Goal: Task Accomplishment & Management: Complete application form

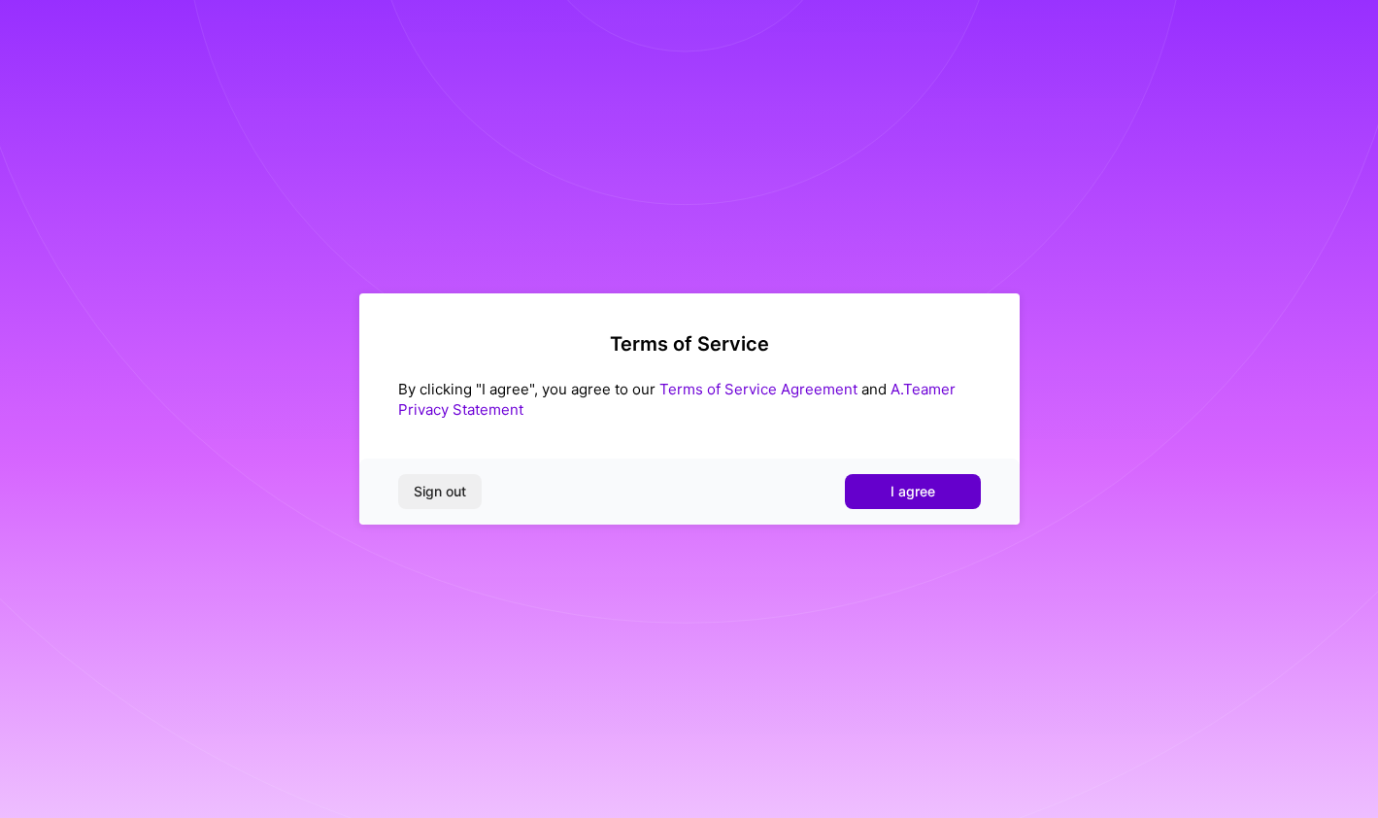
click at [912, 496] on span "I agree" at bounding box center [913, 491] width 45 height 19
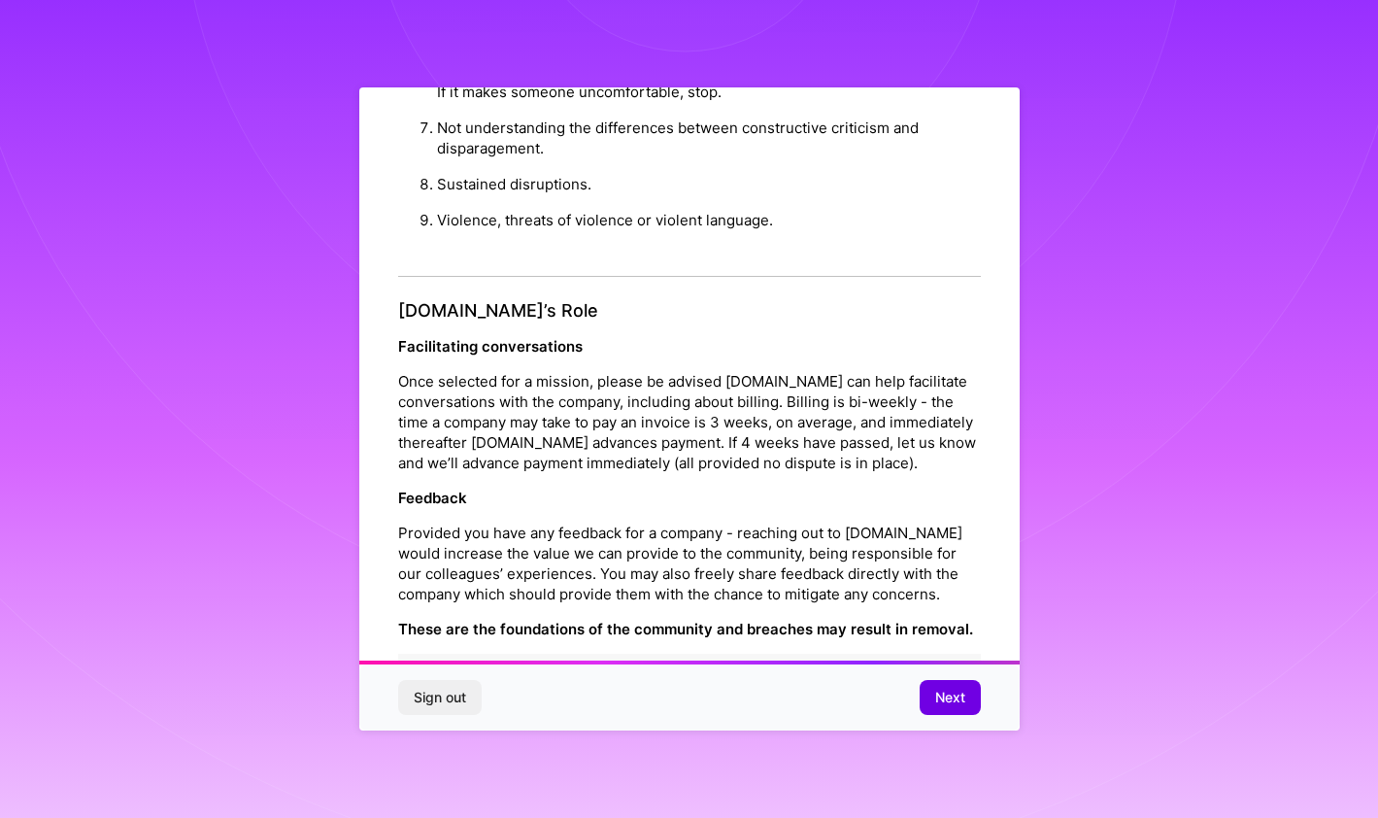
scroll to position [2029, 0]
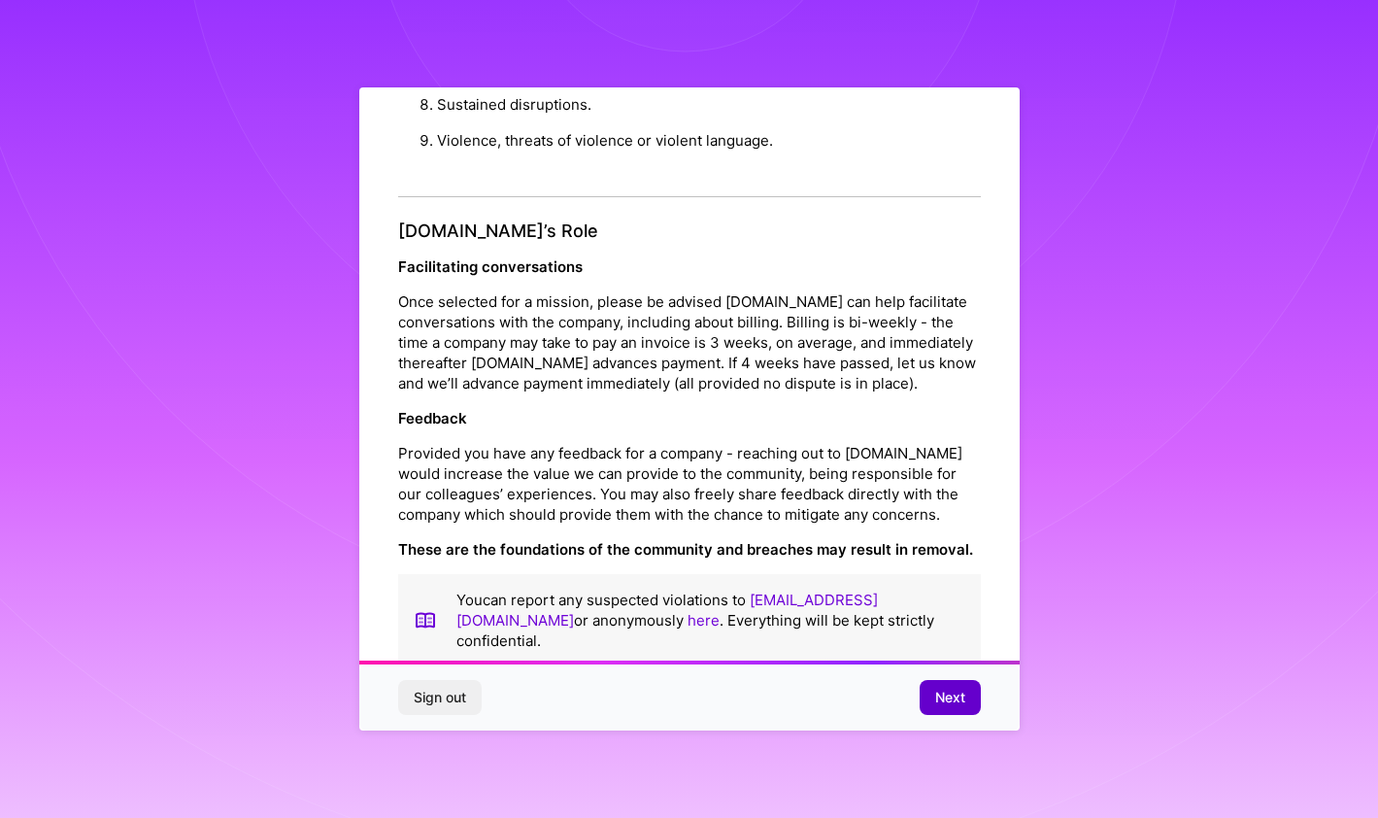
click at [933, 698] on button "Next" at bounding box center [950, 697] width 61 height 35
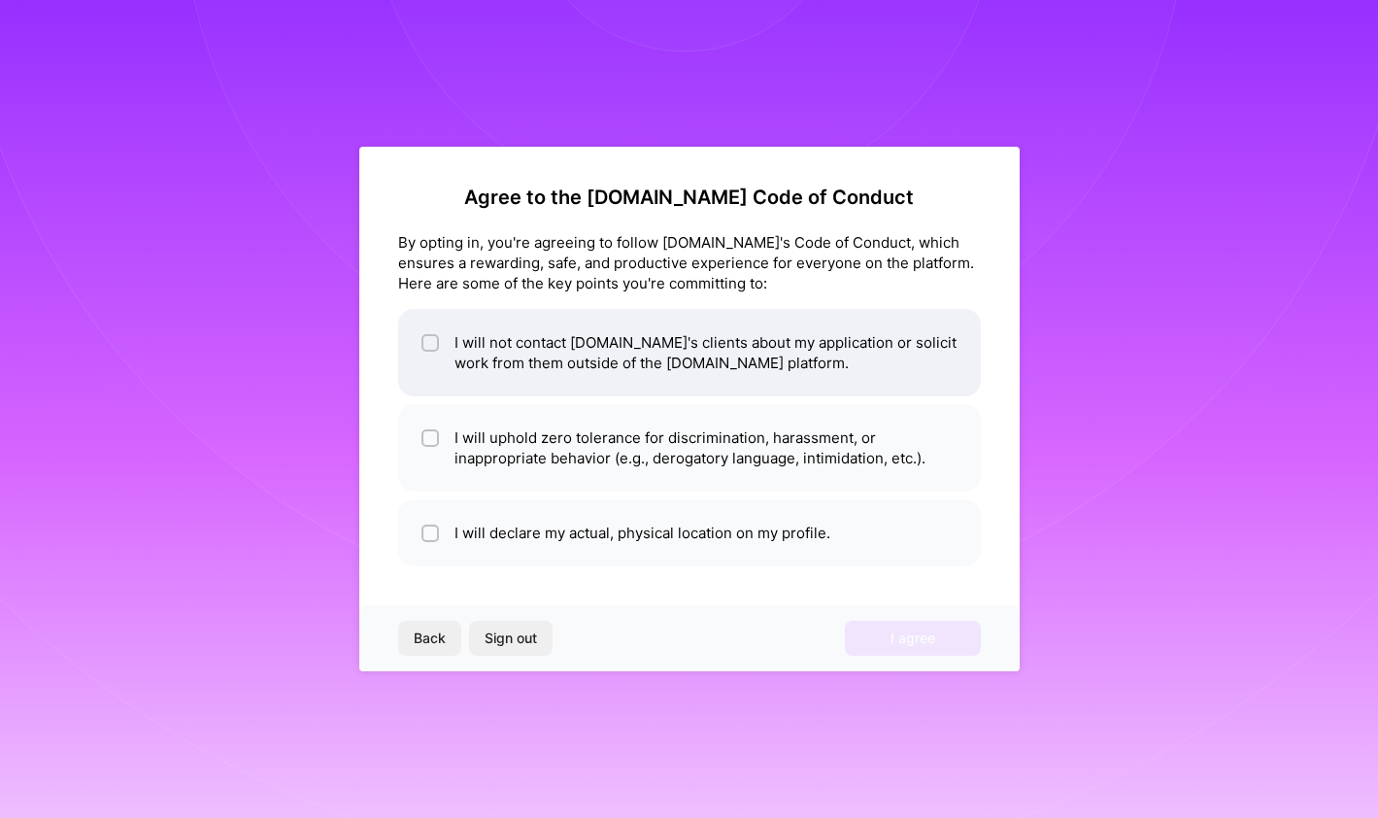
click at [594, 365] on li "I will not contact [DOMAIN_NAME]'s clients about my application or solicit work…" at bounding box center [689, 352] width 583 height 87
checkbox input "true"
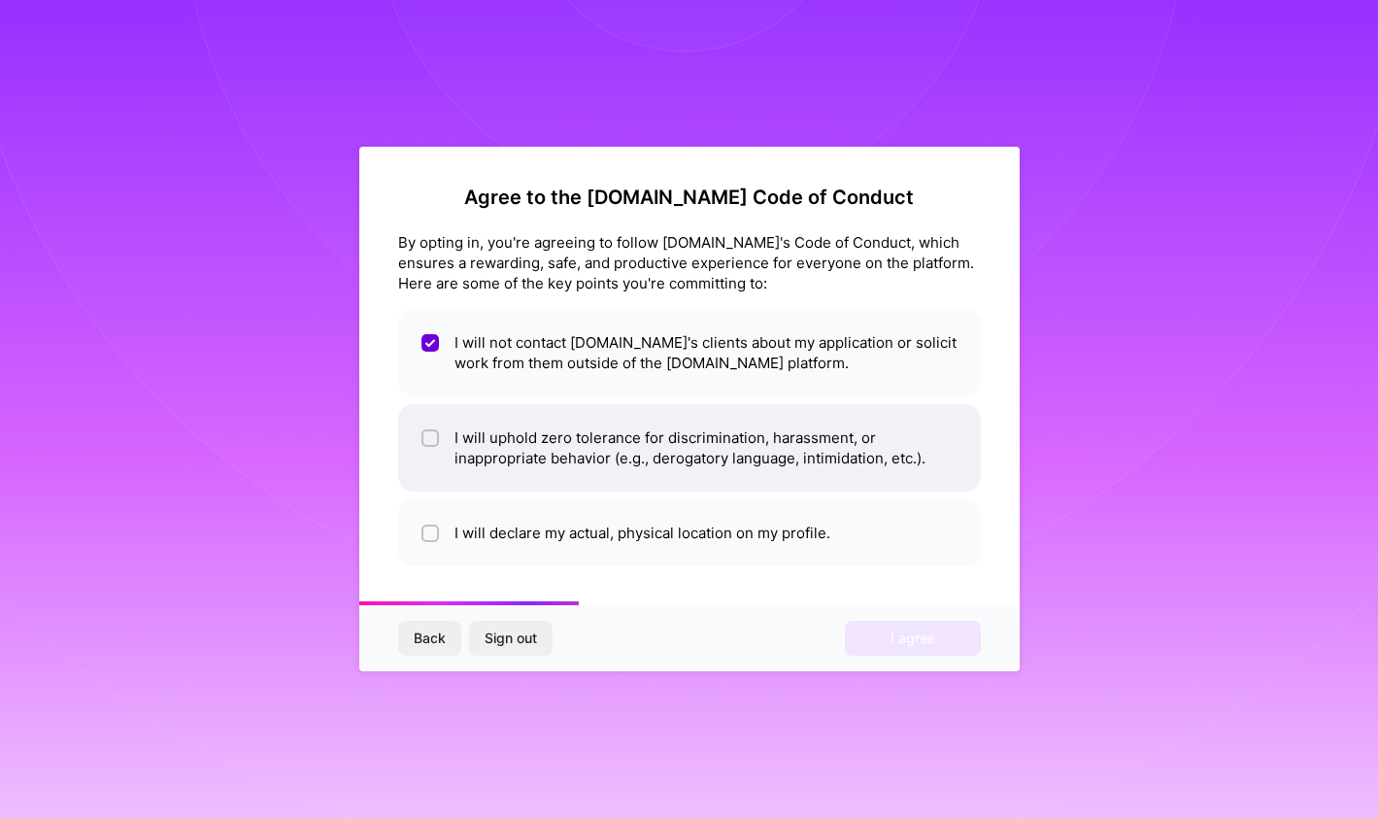
click at [537, 464] on li "I will uphold zero tolerance for discrimination, harassment, or inappropriate b…" at bounding box center [689, 447] width 583 height 87
checkbox input "true"
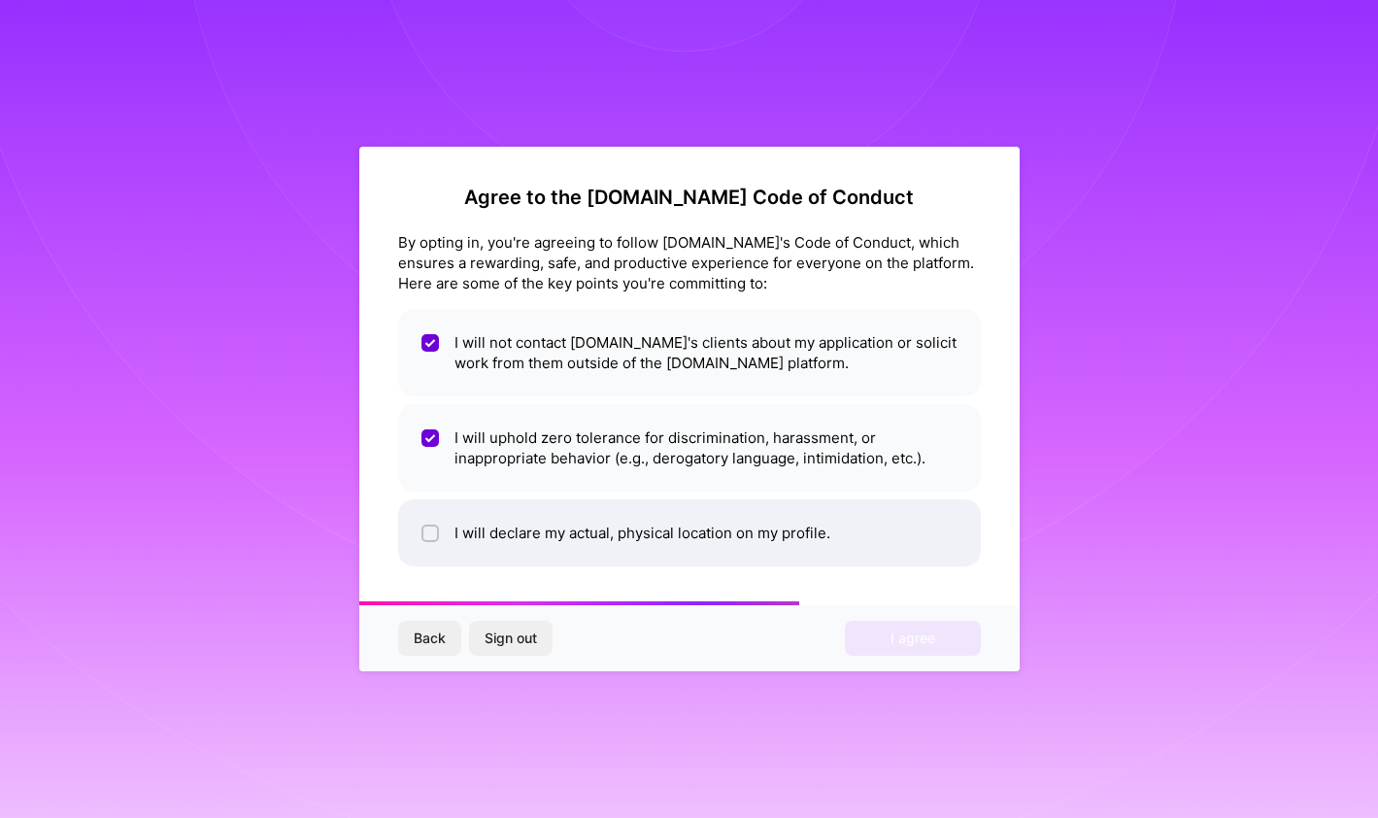
click at [522, 542] on li "I will declare my actual, physical location on my profile." at bounding box center [689, 532] width 583 height 67
checkbox input "true"
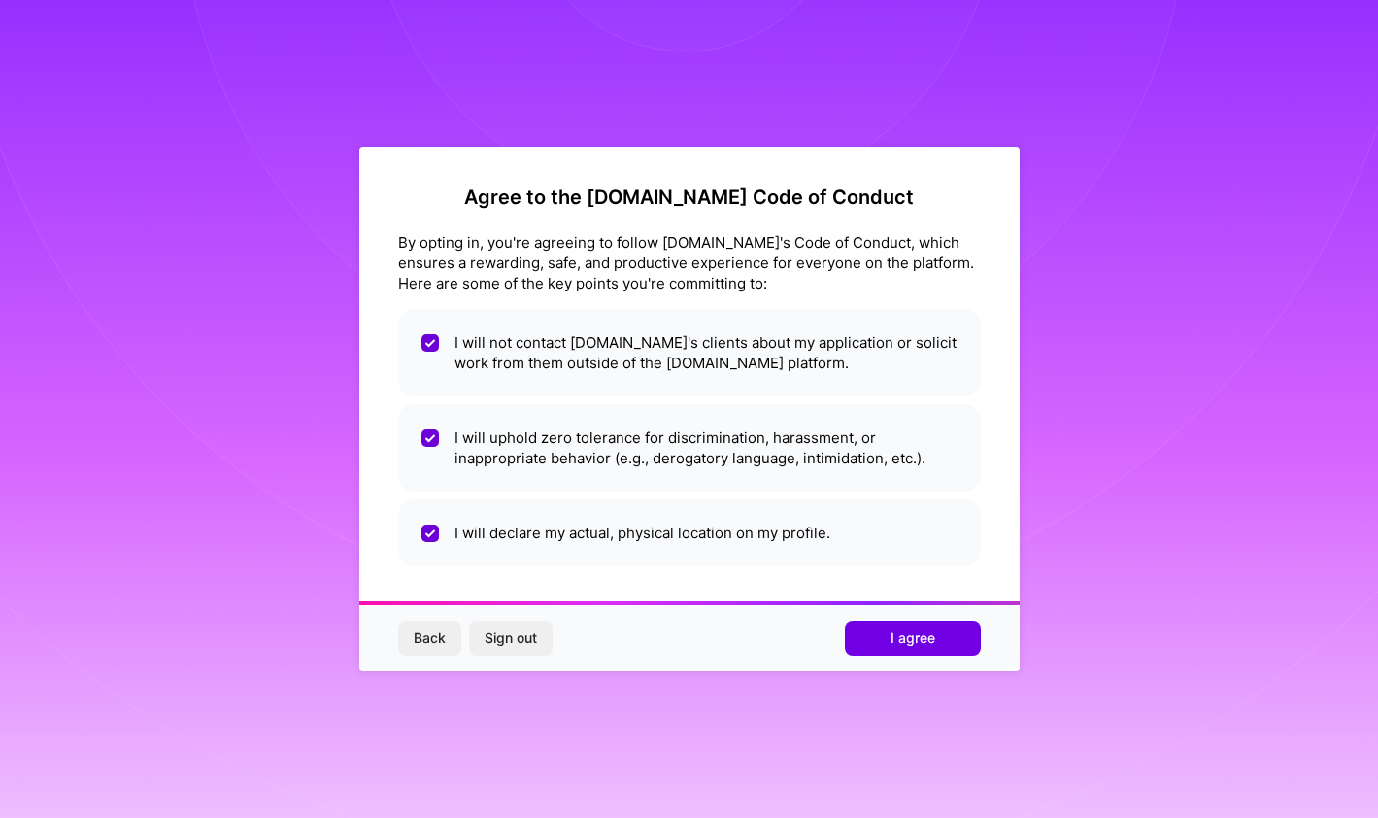
click at [417, 641] on span "Back" at bounding box center [430, 637] width 32 height 19
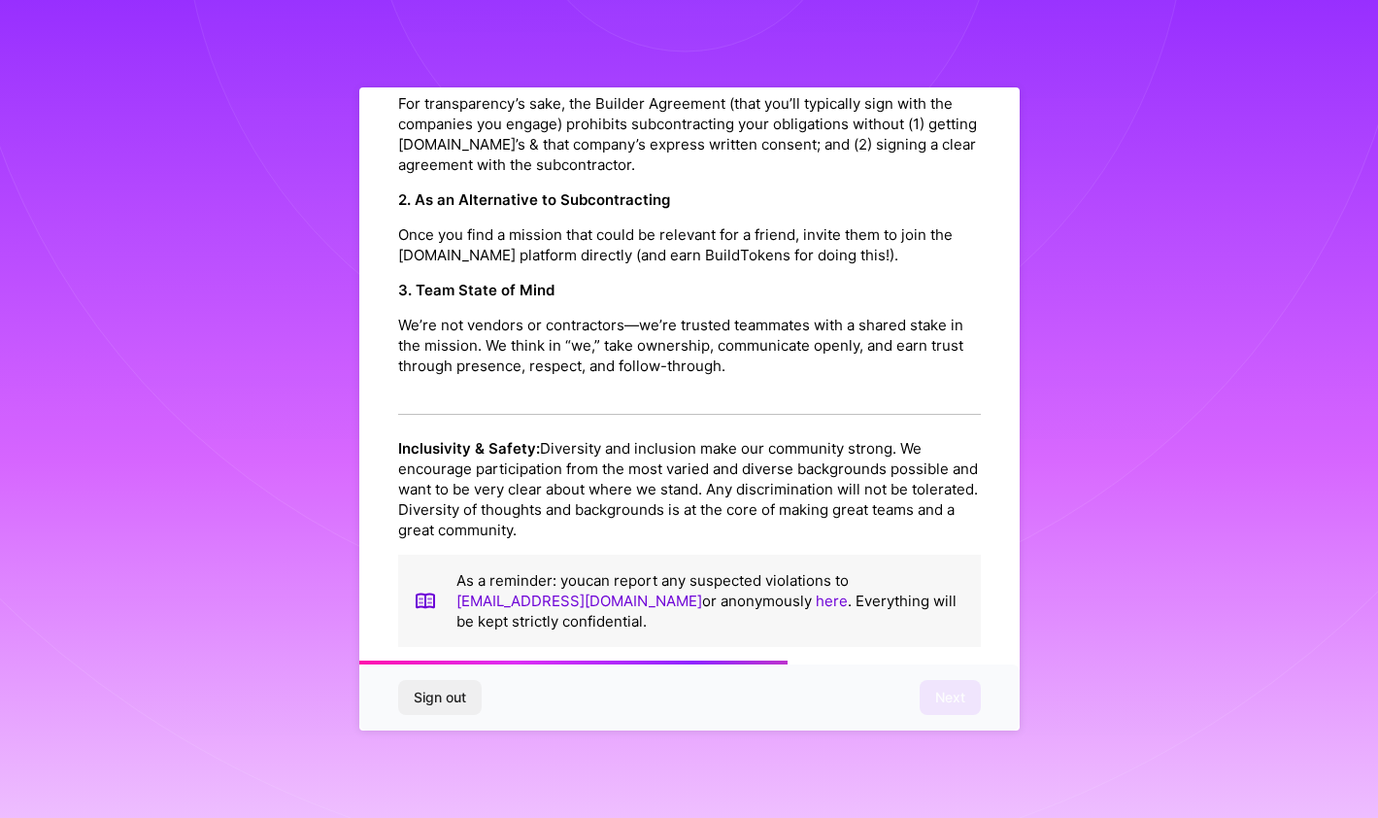
scroll to position [2029, 0]
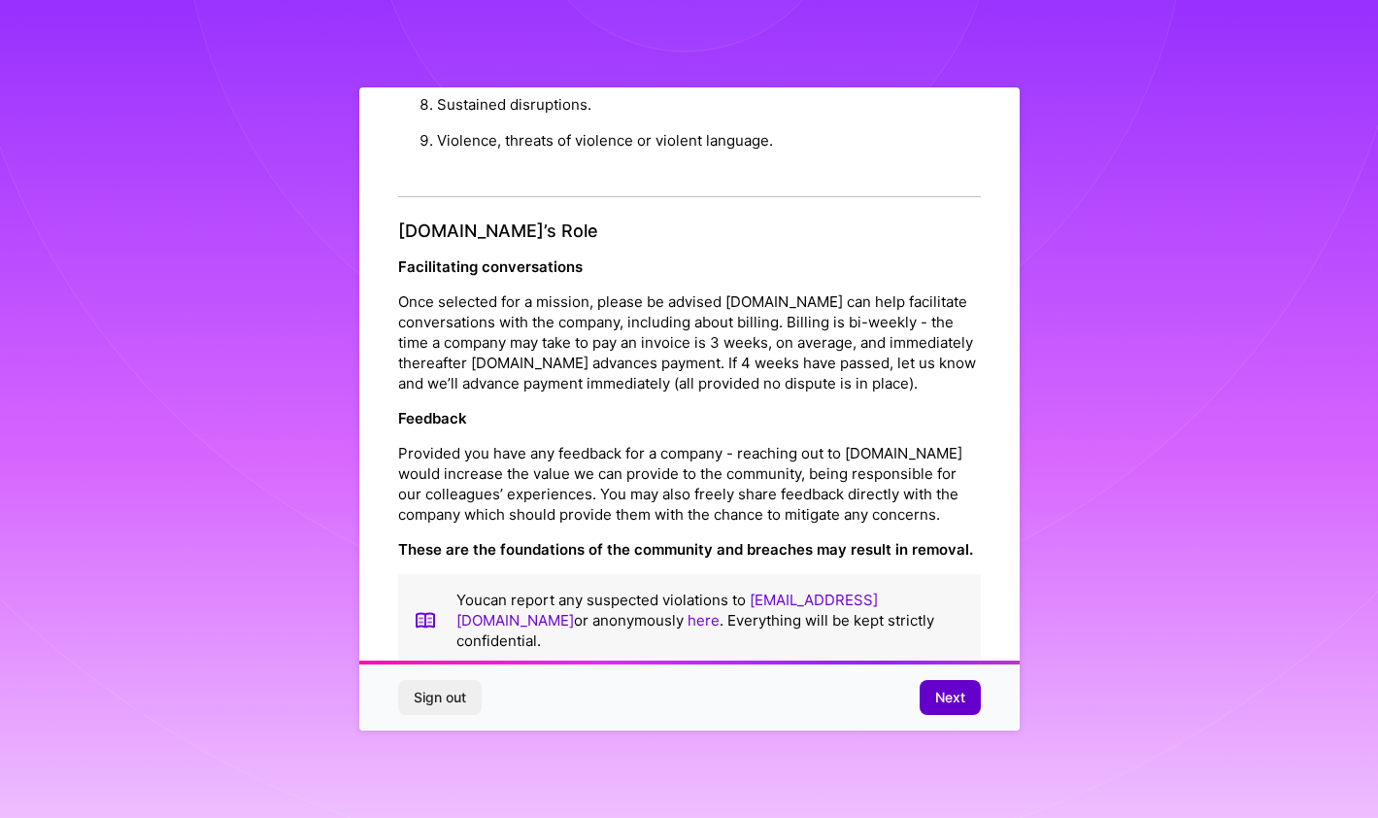
click at [945, 696] on span "Next" at bounding box center [950, 697] width 30 height 19
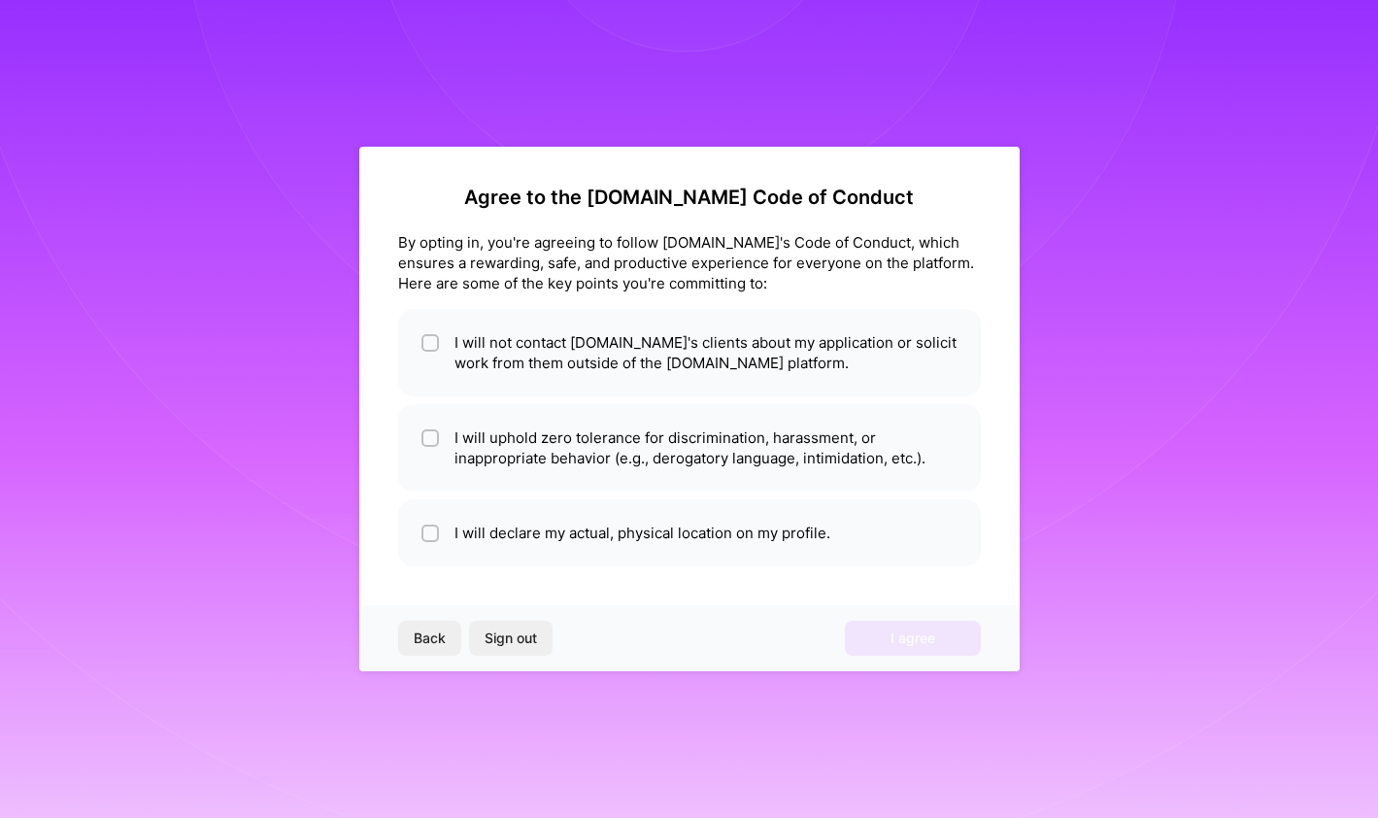
scroll to position [0, 0]
click at [431, 432] on input "checkbox" at bounding box center [432, 439] width 14 height 14
checkbox input "true"
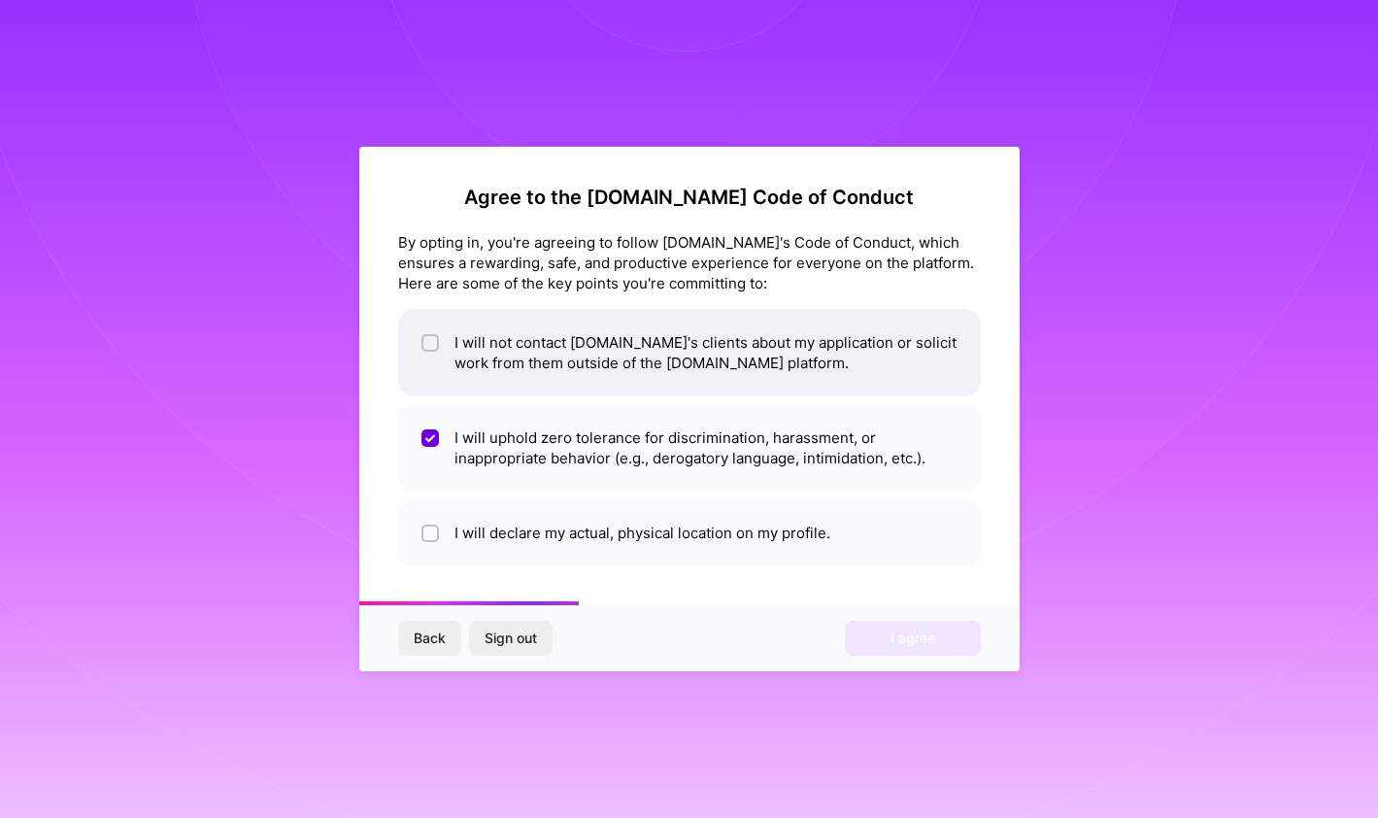
click at [431, 351] on div at bounding box center [430, 342] width 17 height 17
checkbox input "true"
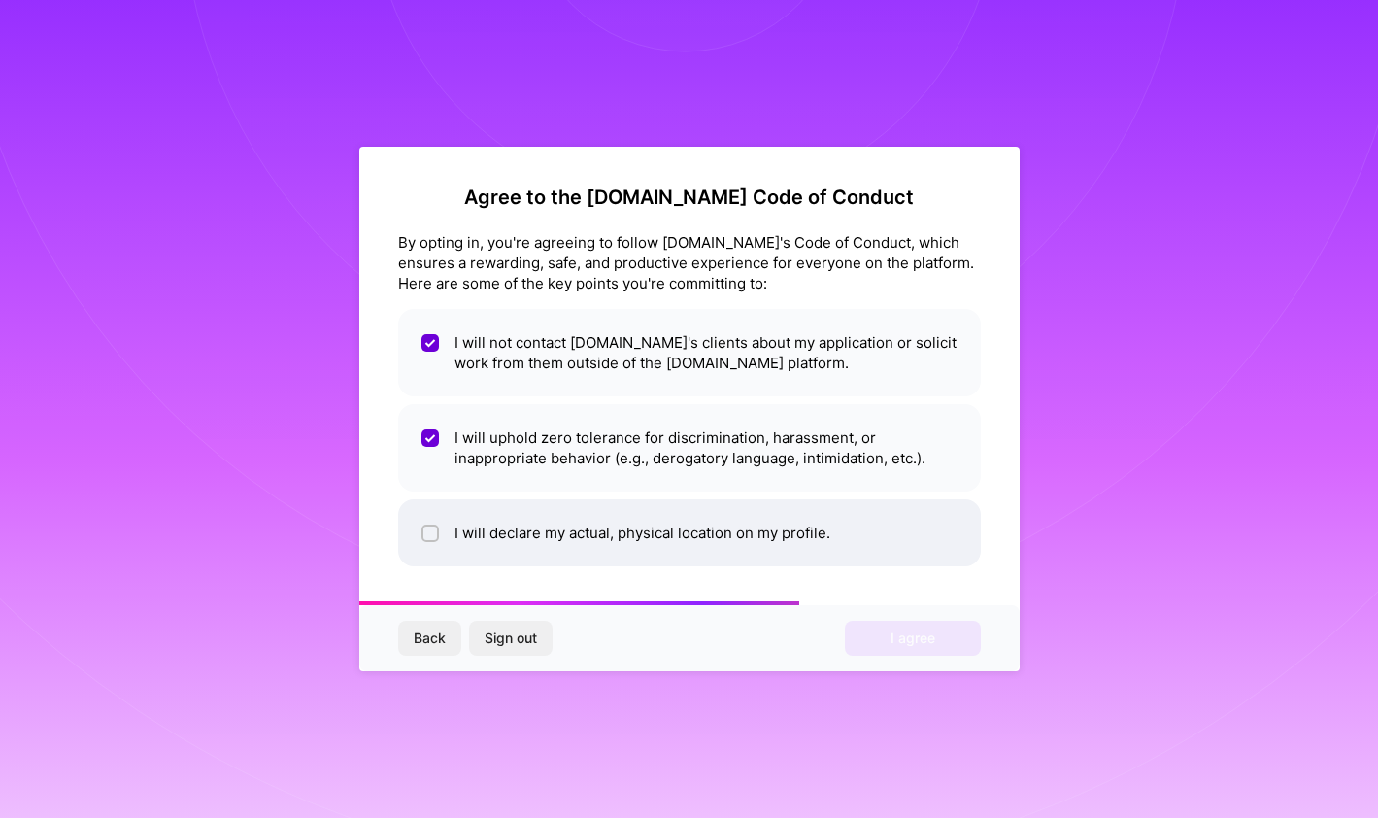
click at [425, 535] on input "checkbox" at bounding box center [432, 534] width 14 height 14
checkbox input "true"
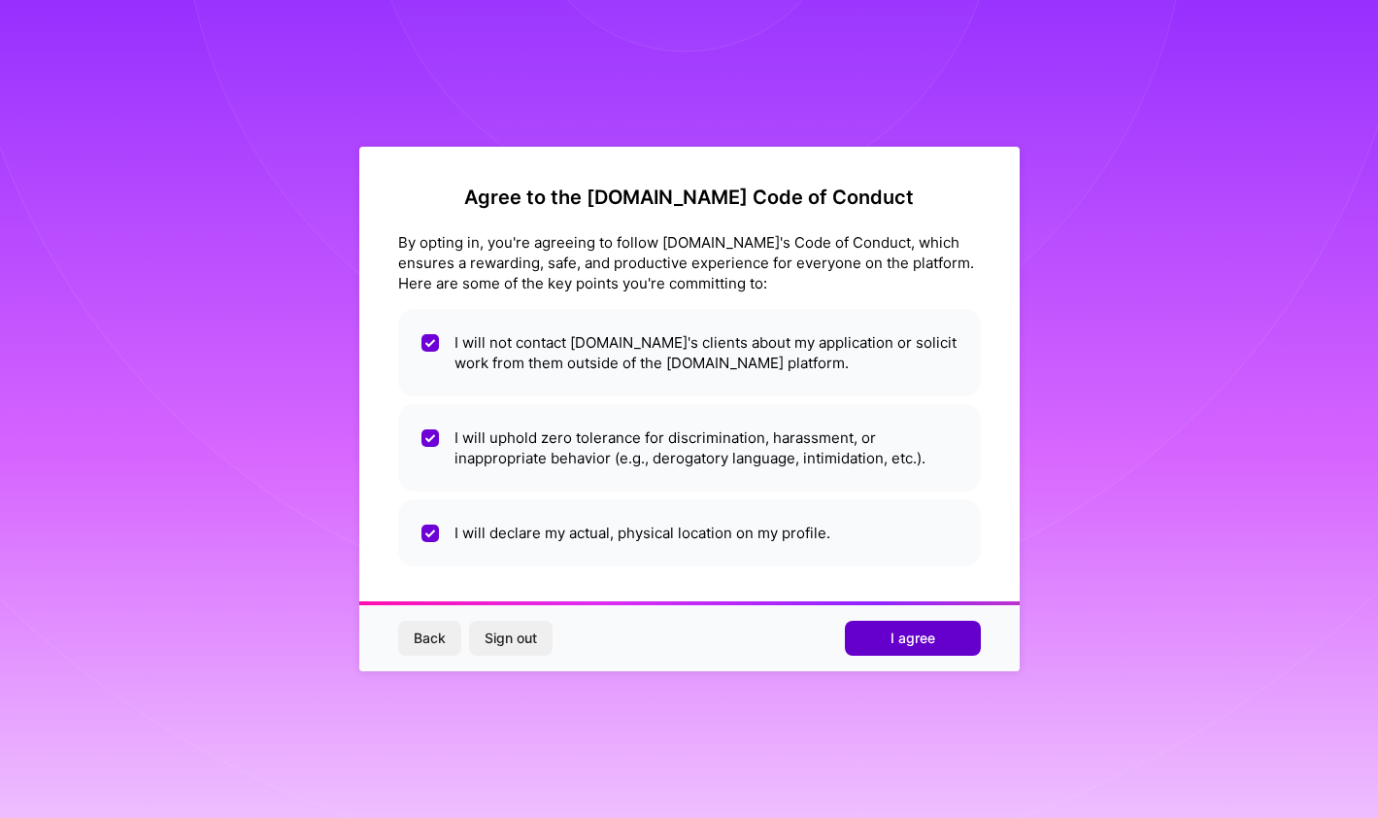
click at [964, 642] on button "I agree" at bounding box center [913, 638] width 136 height 35
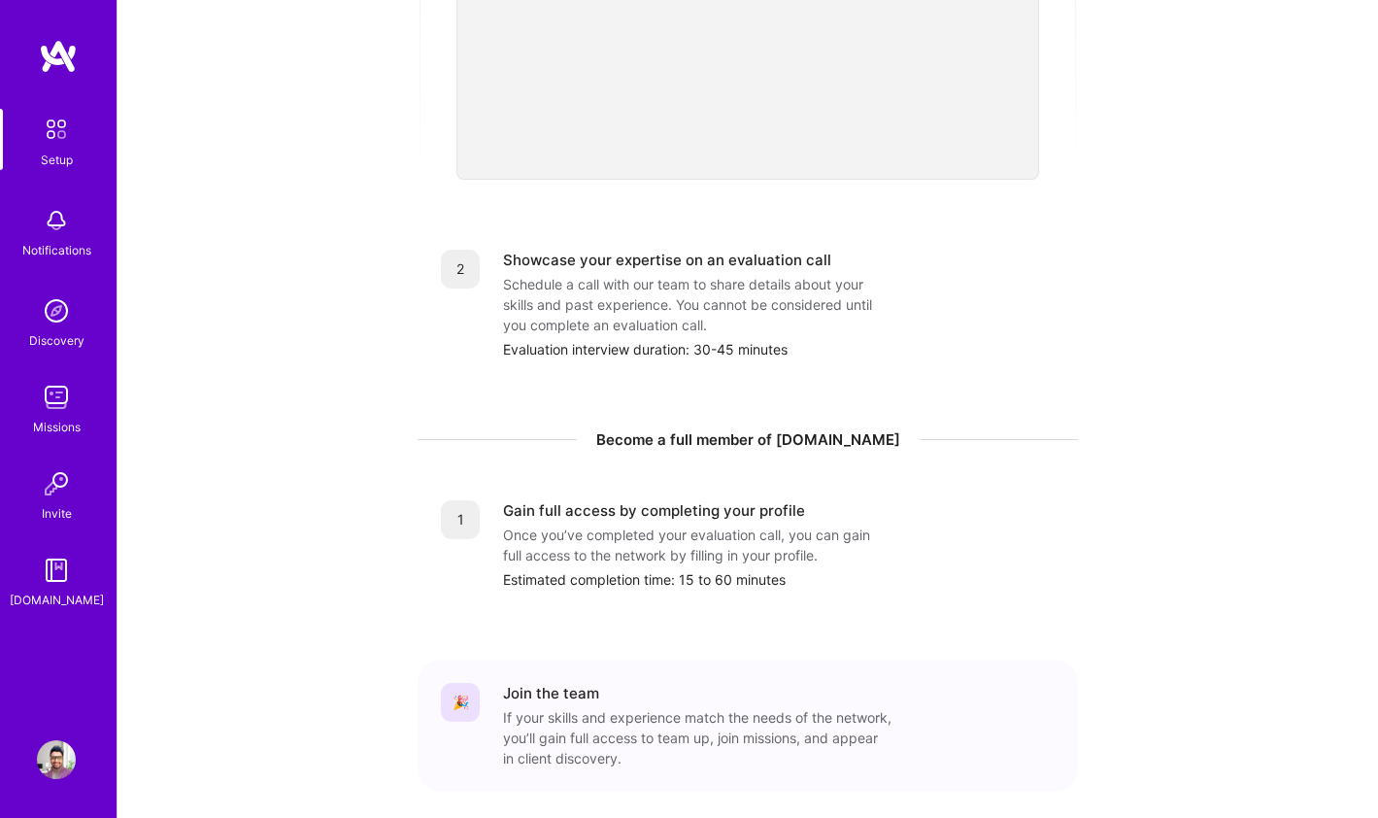
scroll to position [707, 0]
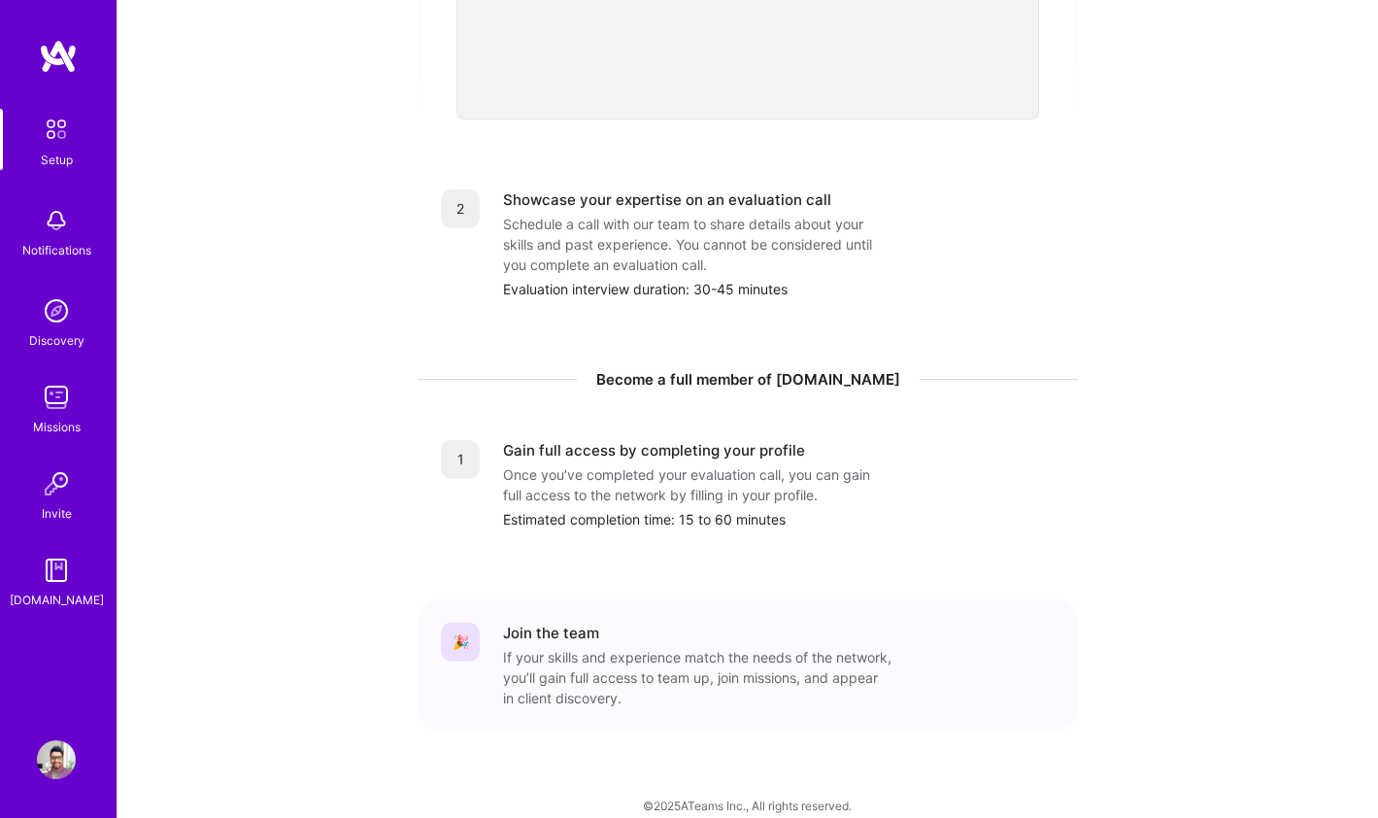
click at [45, 756] on img at bounding box center [56, 759] width 39 height 39
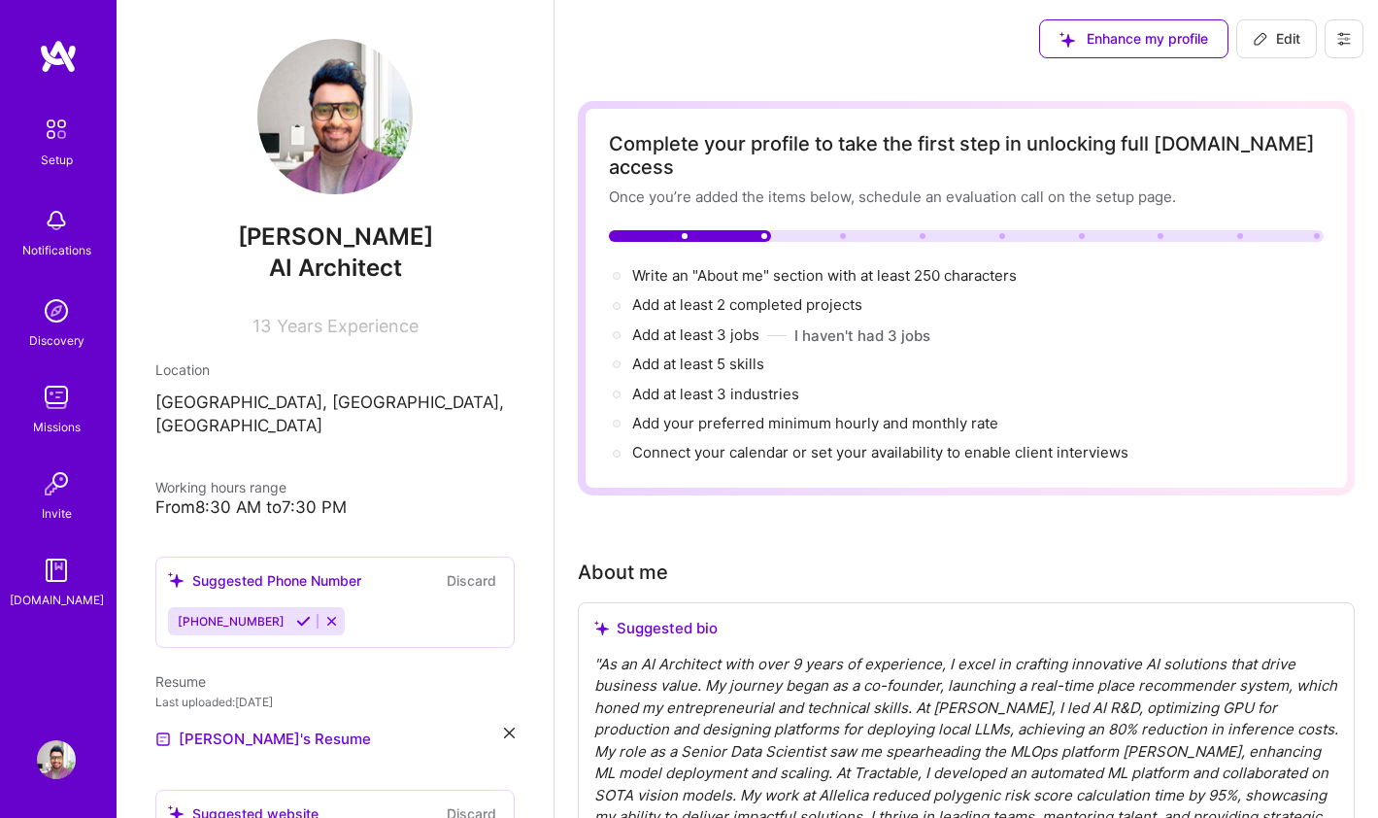
click at [64, 129] on img at bounding box center [56, 129] width 41 height 41
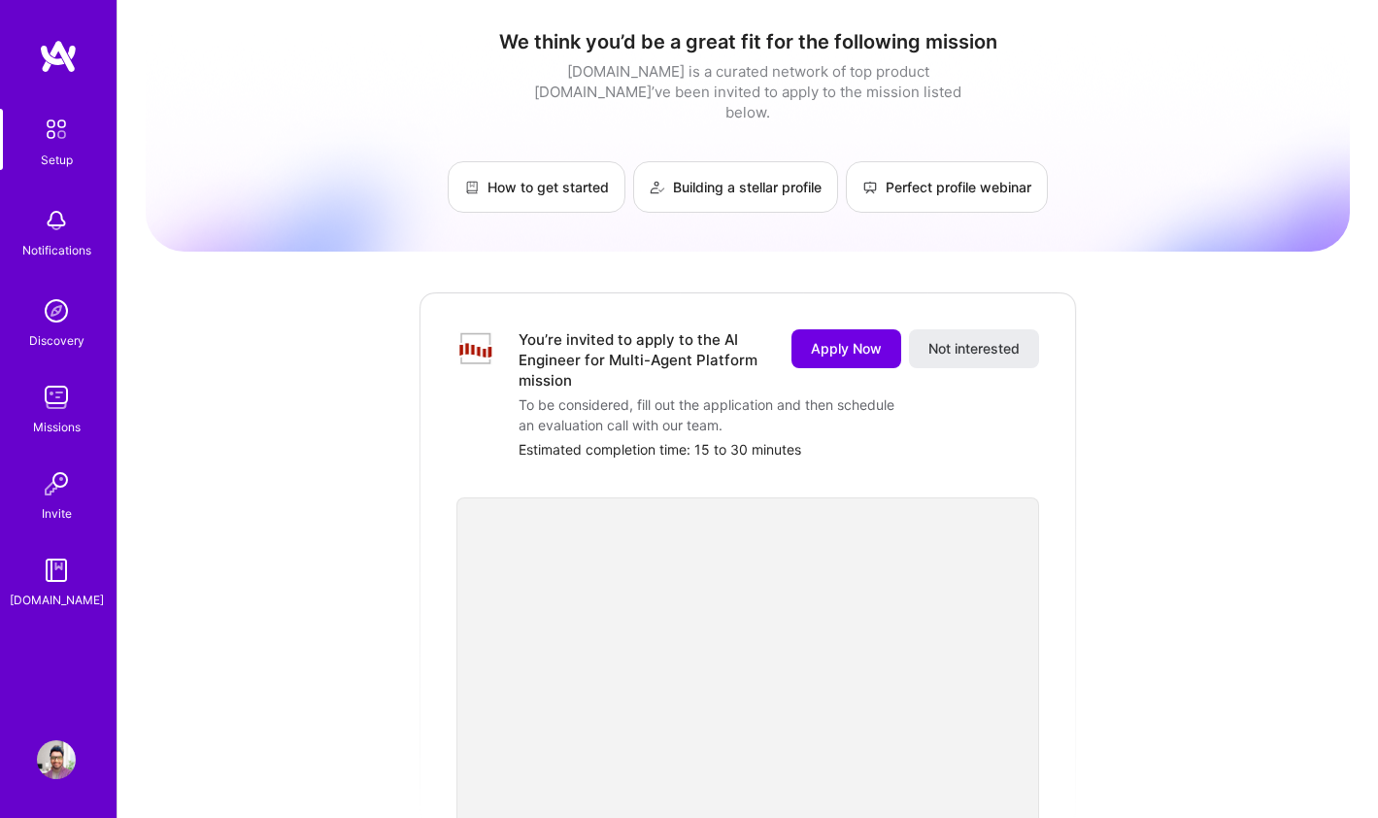
click at [62, 319] on img at bounding box center [56, 310] width 39 height 39
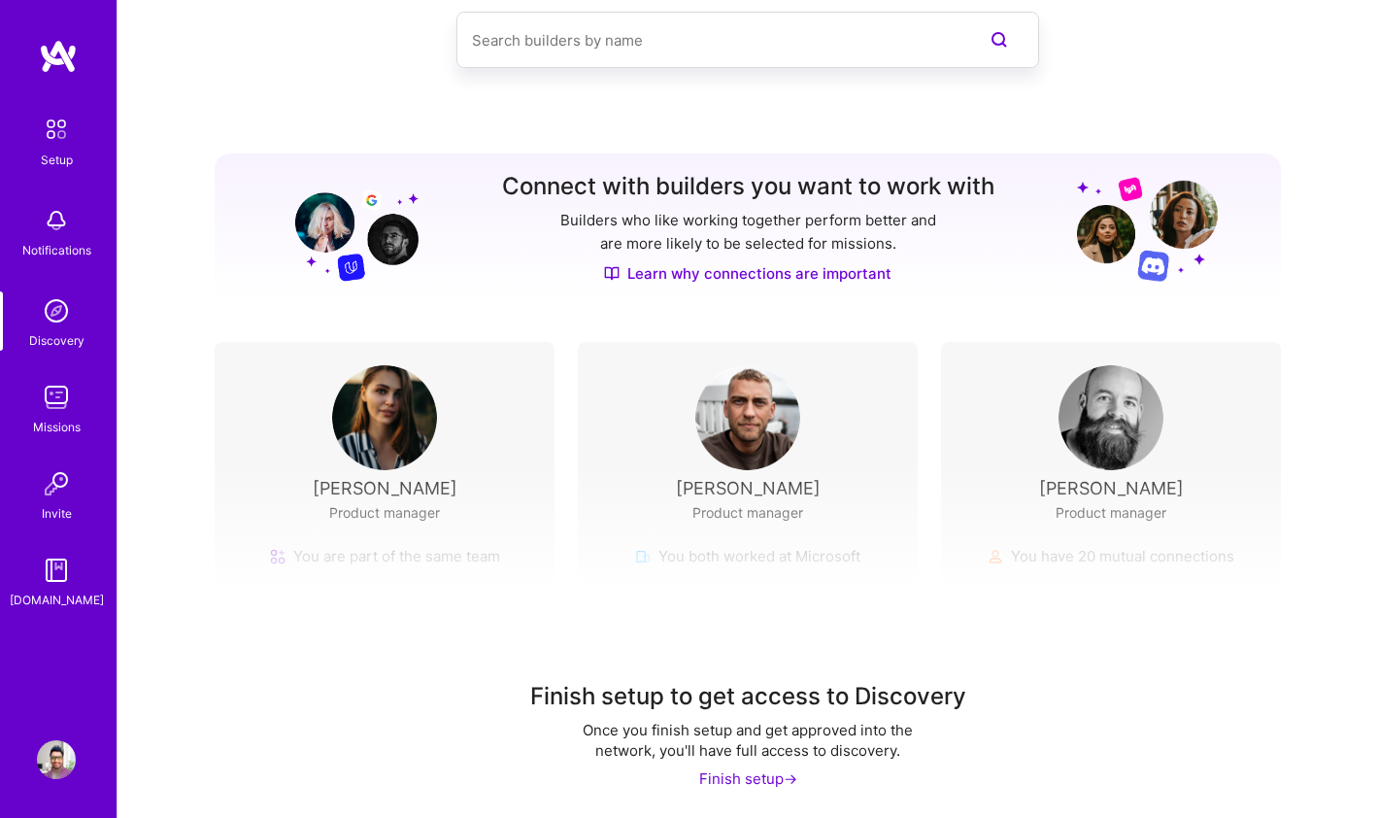
scroll to position [111, 0]
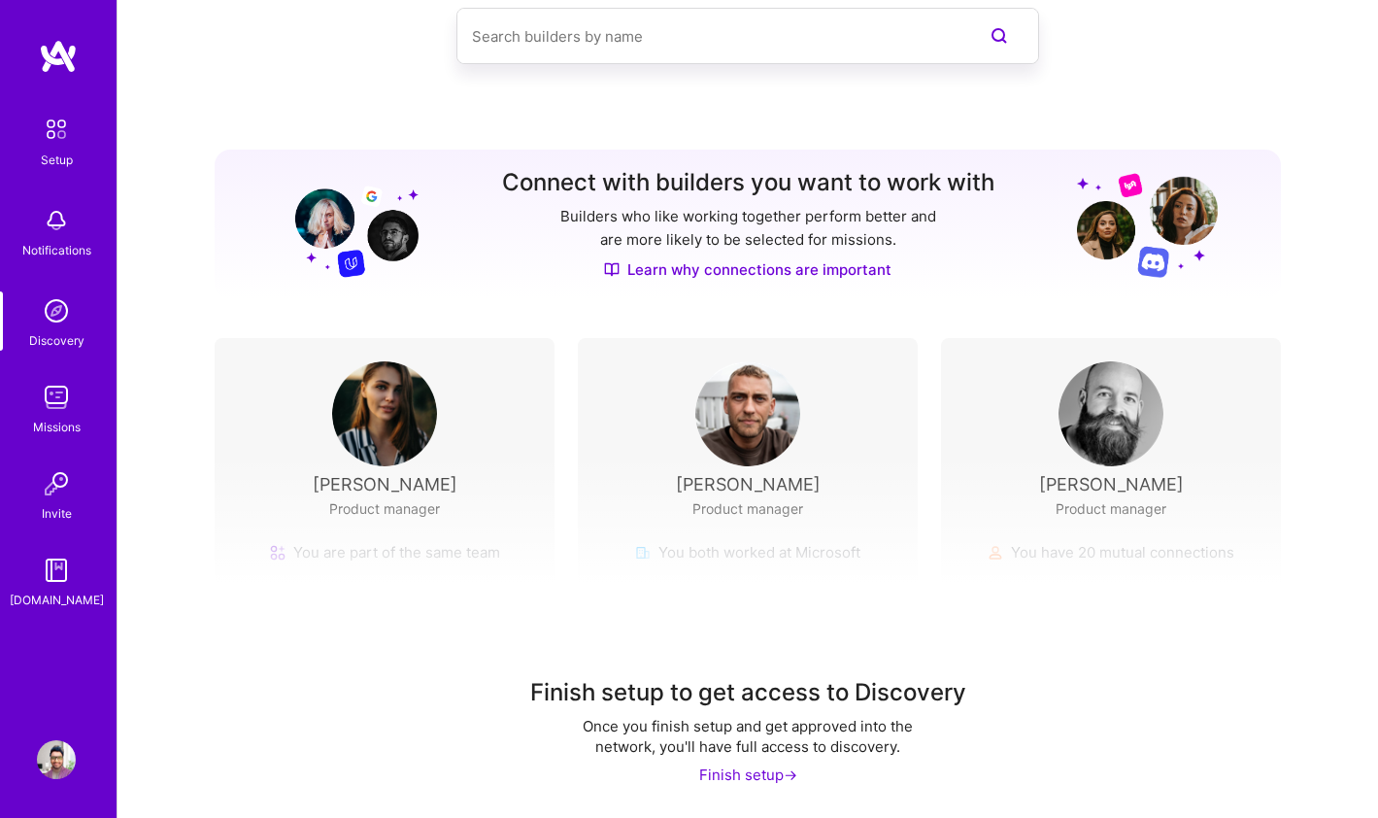
click at [58, 387] on img at bounding box center [56, 397] width 39 height 39
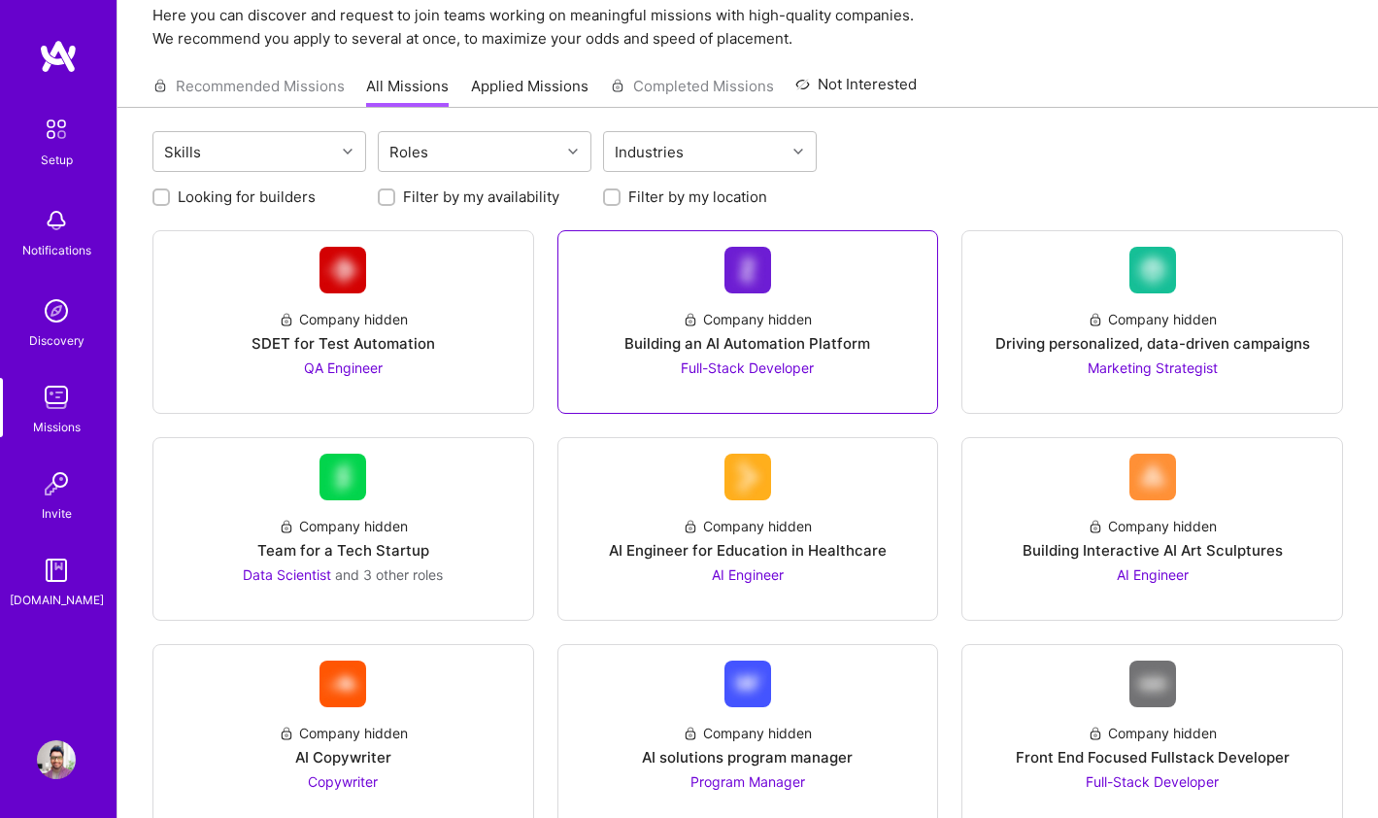
scroll to position [158, 0]
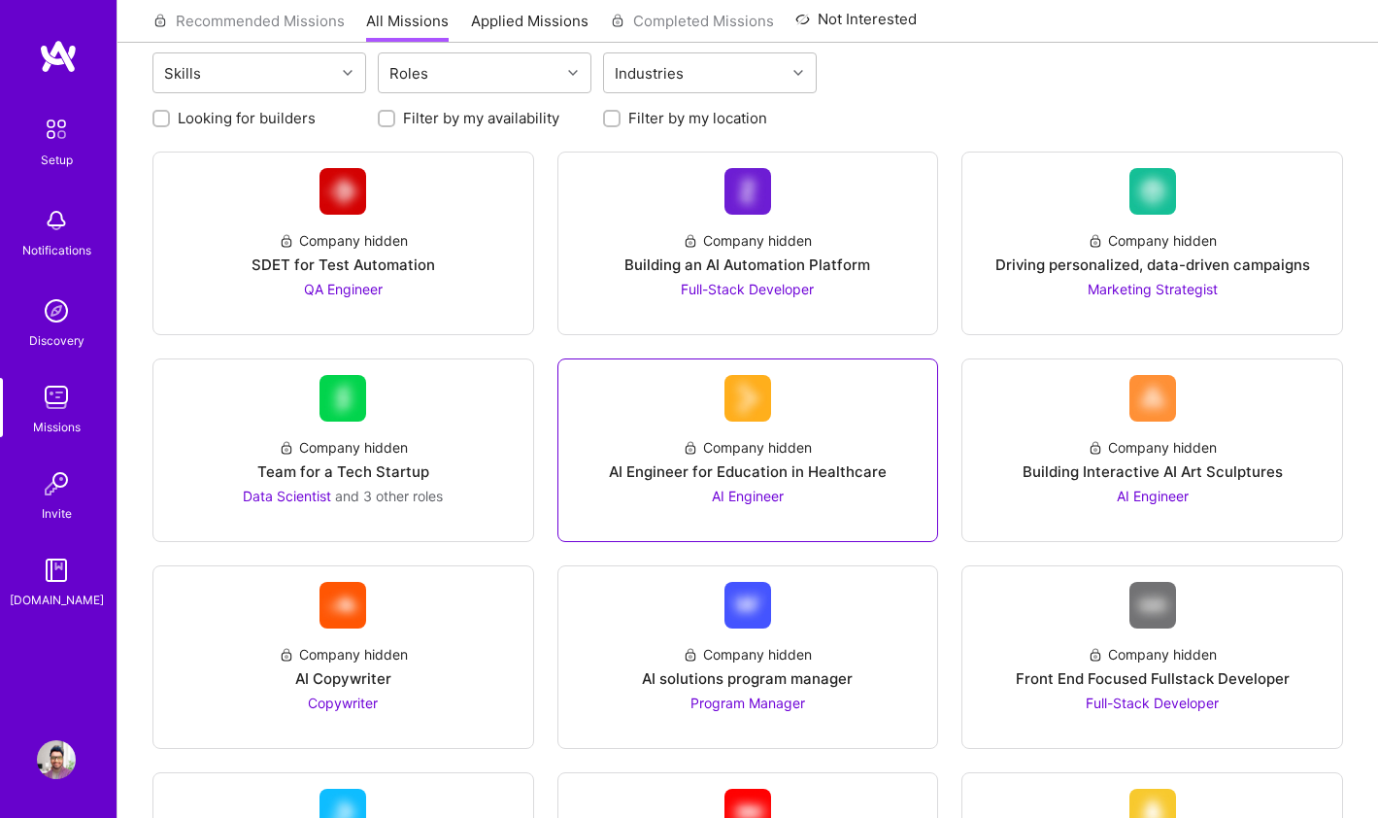
click at [748, 497] on span "AI Engineer" at bounding box center [748, 496] width 72 height 17
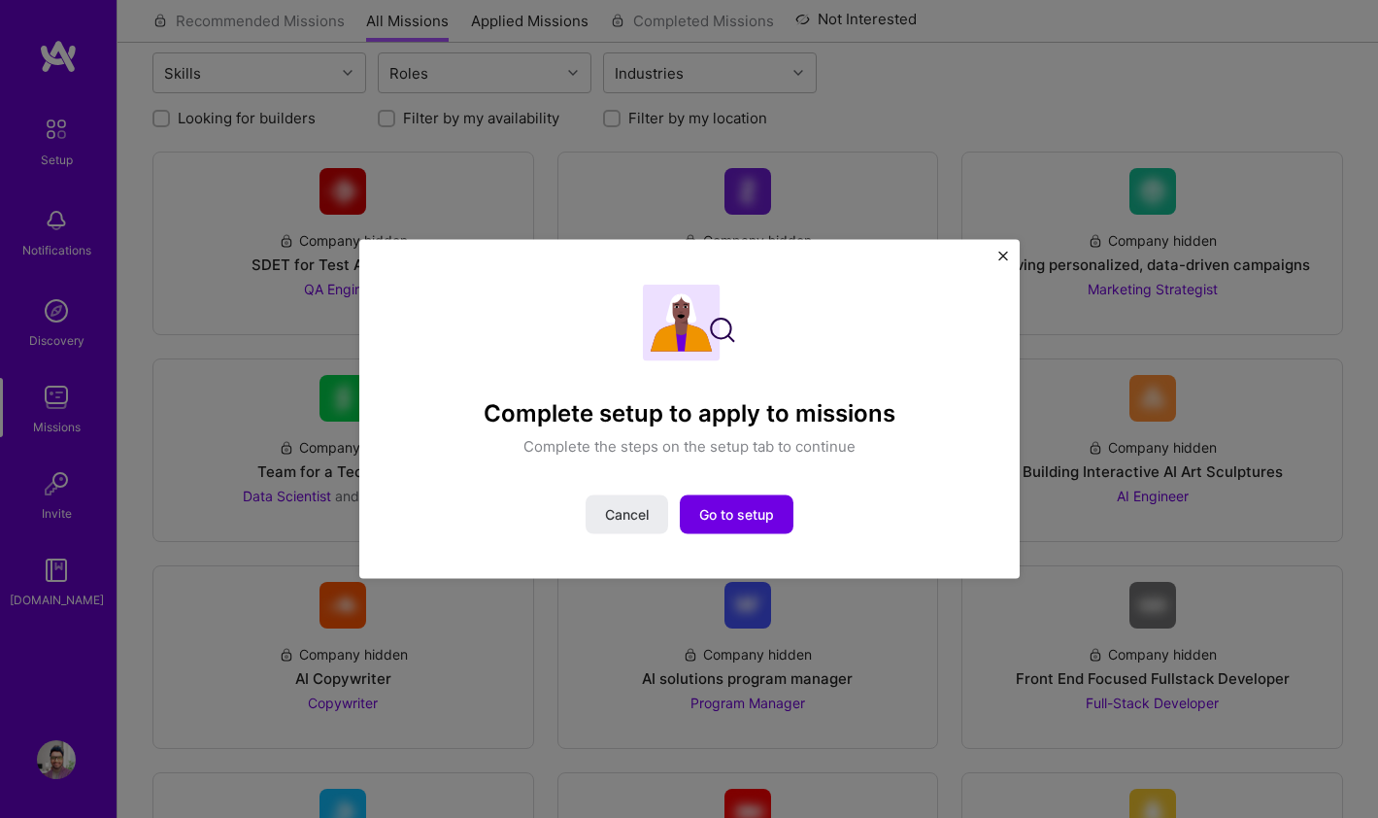
click at [1004, 256] on img "Close" at bounding box center [1004, 257] width 10 height 10
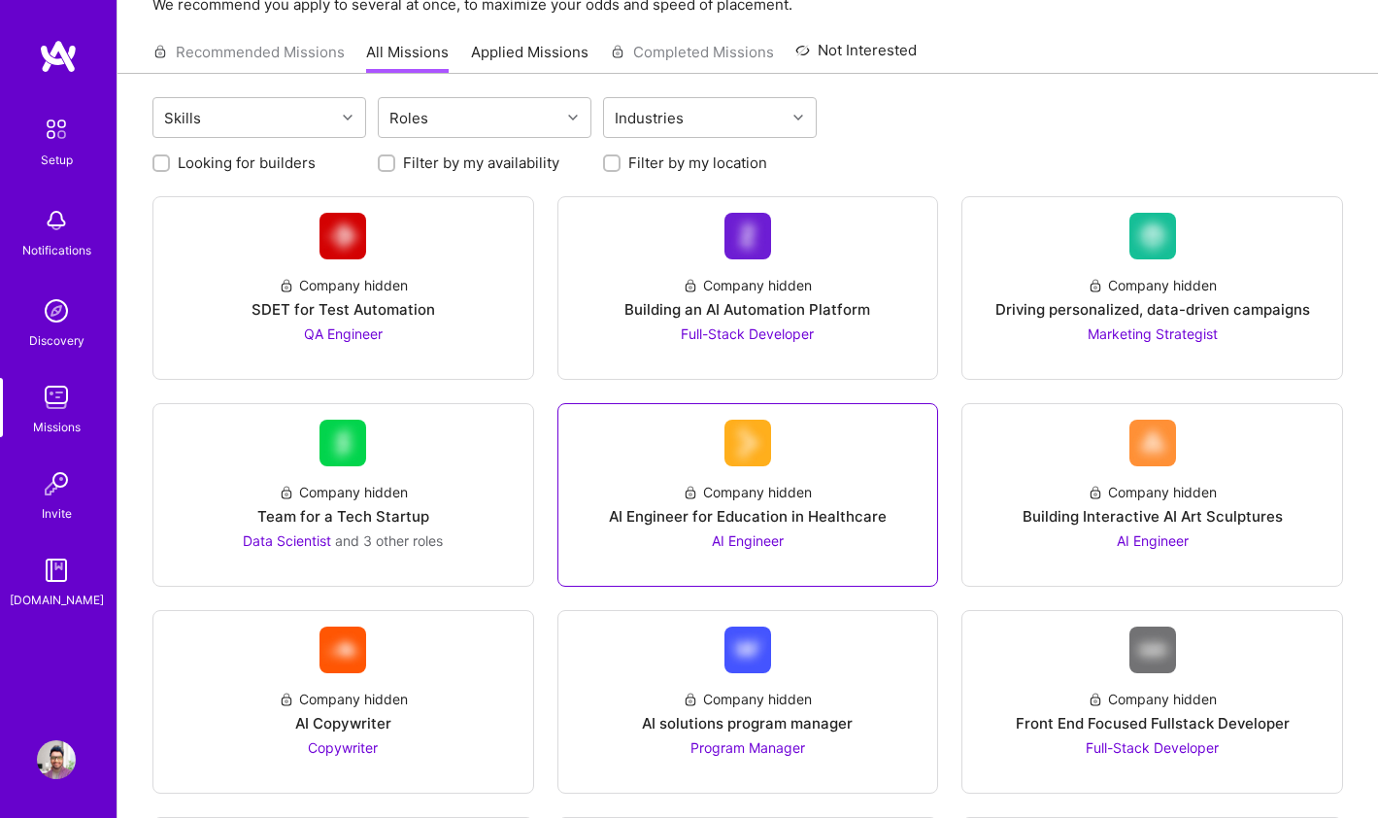
scroll to position [0, 0]
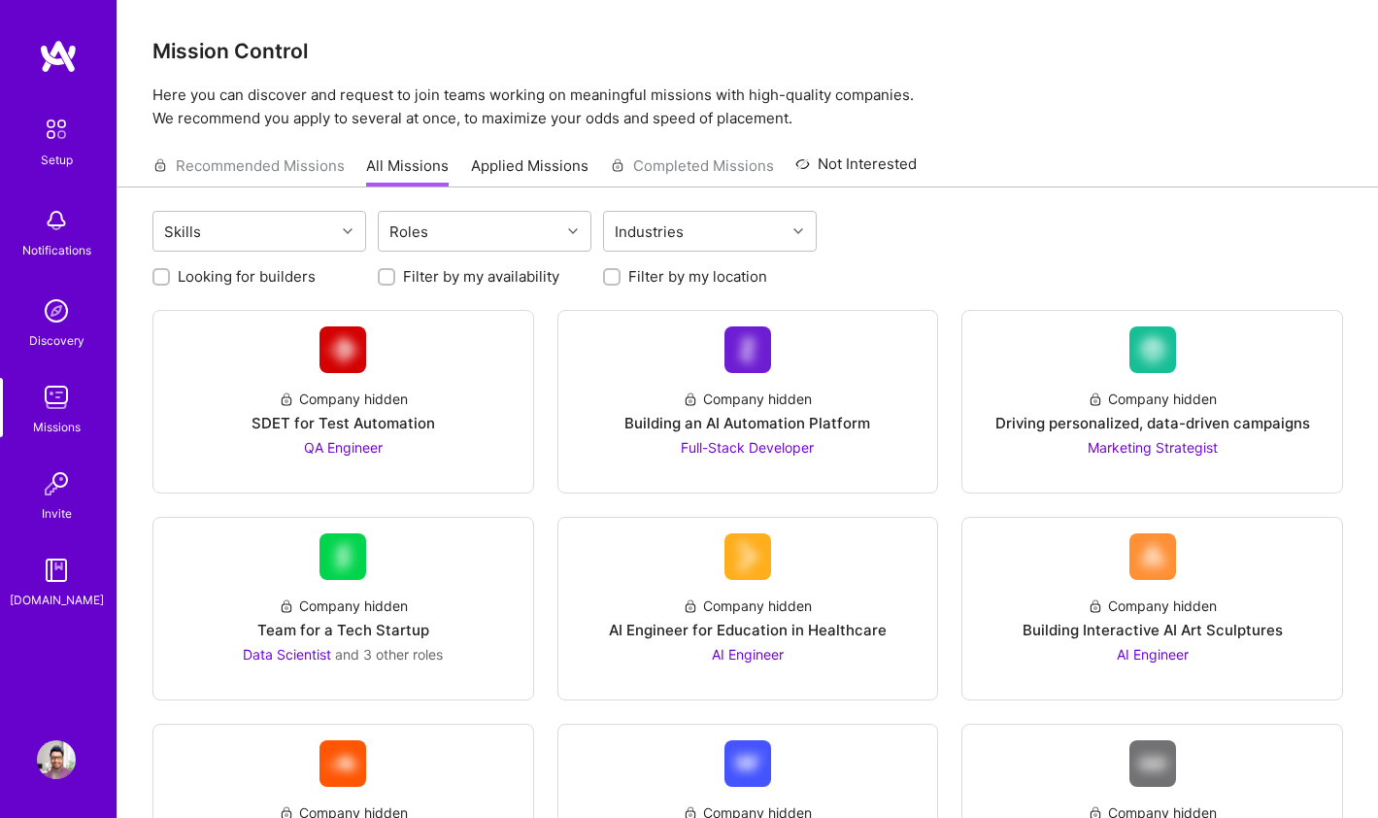
click at [554, 157] on link "Applied Missions" at bounding box center [530, 171] width 118 height 32
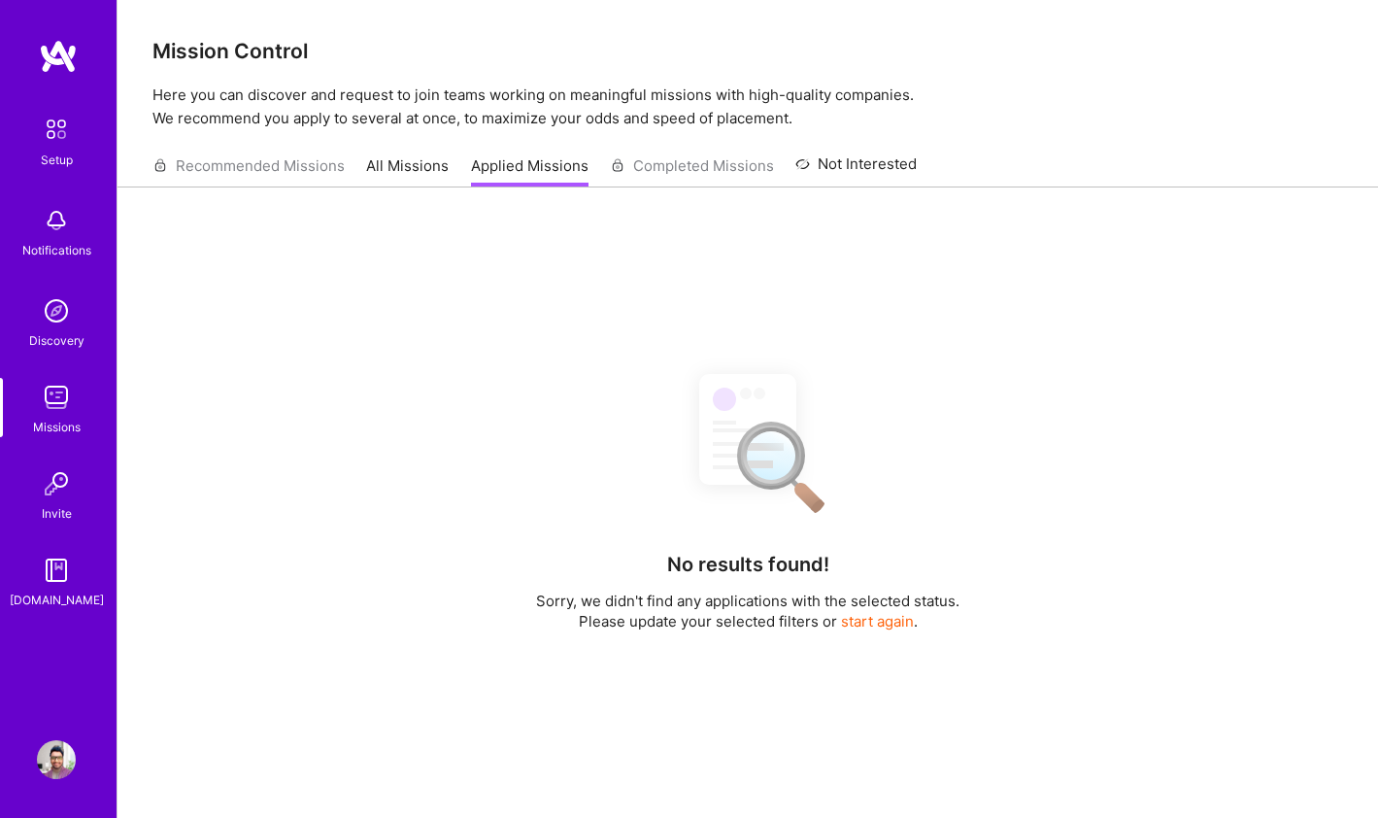
click at [409, 169] on link "All Missions" at bounding box center [407, 171] width 83 height 32
